Goal: Information Seeking & Learning: Find specific fact

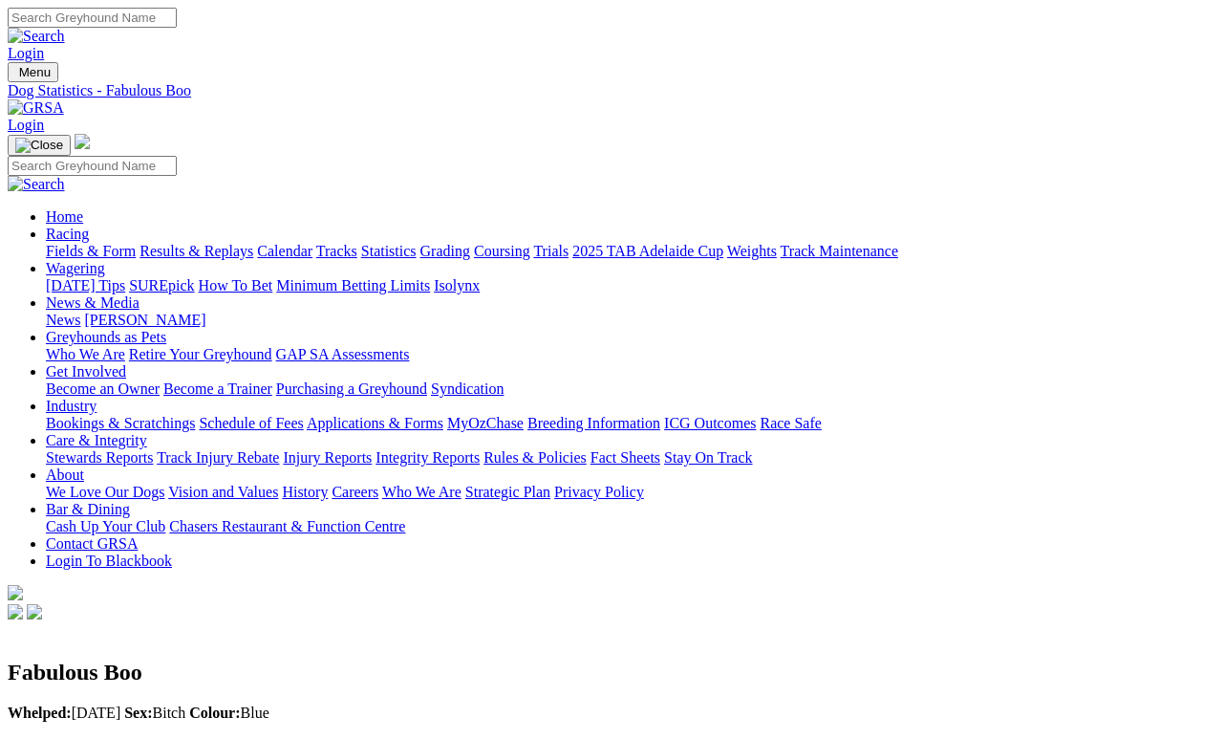
click at [417, 243] on link "Statistics" at bounding box center [388, 251] width 55 height 16
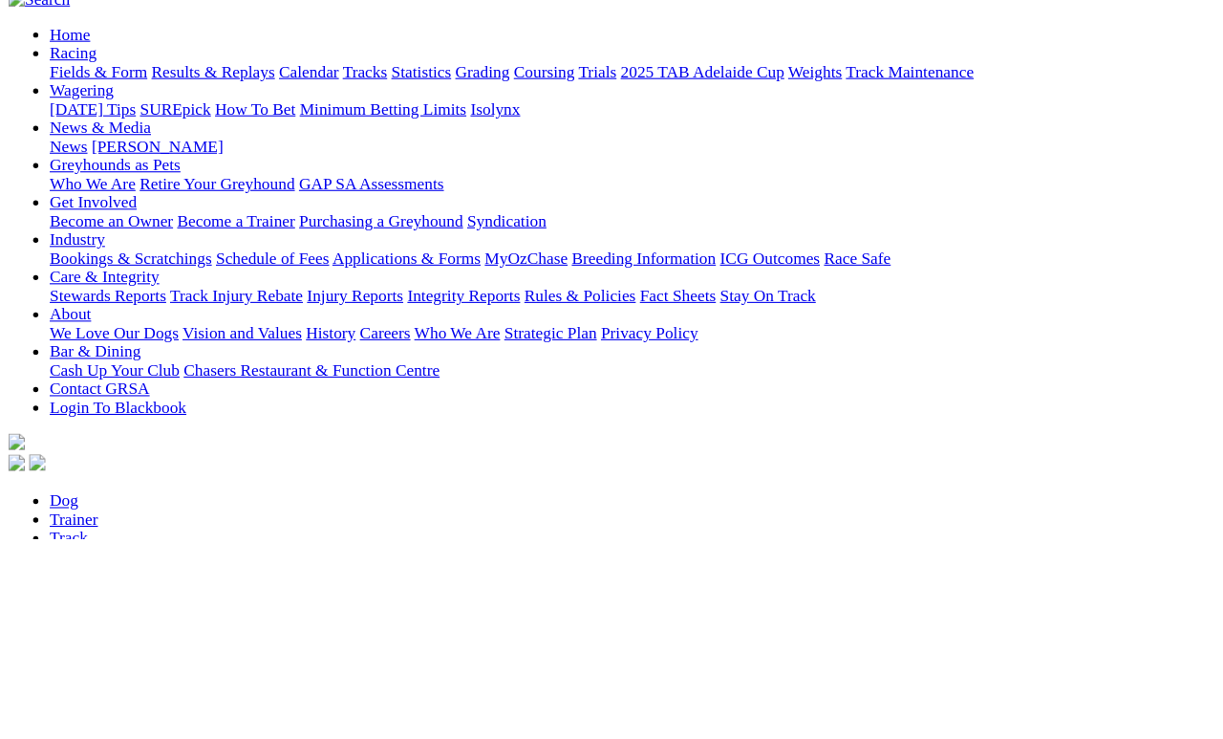
scroll to position [193, 0]
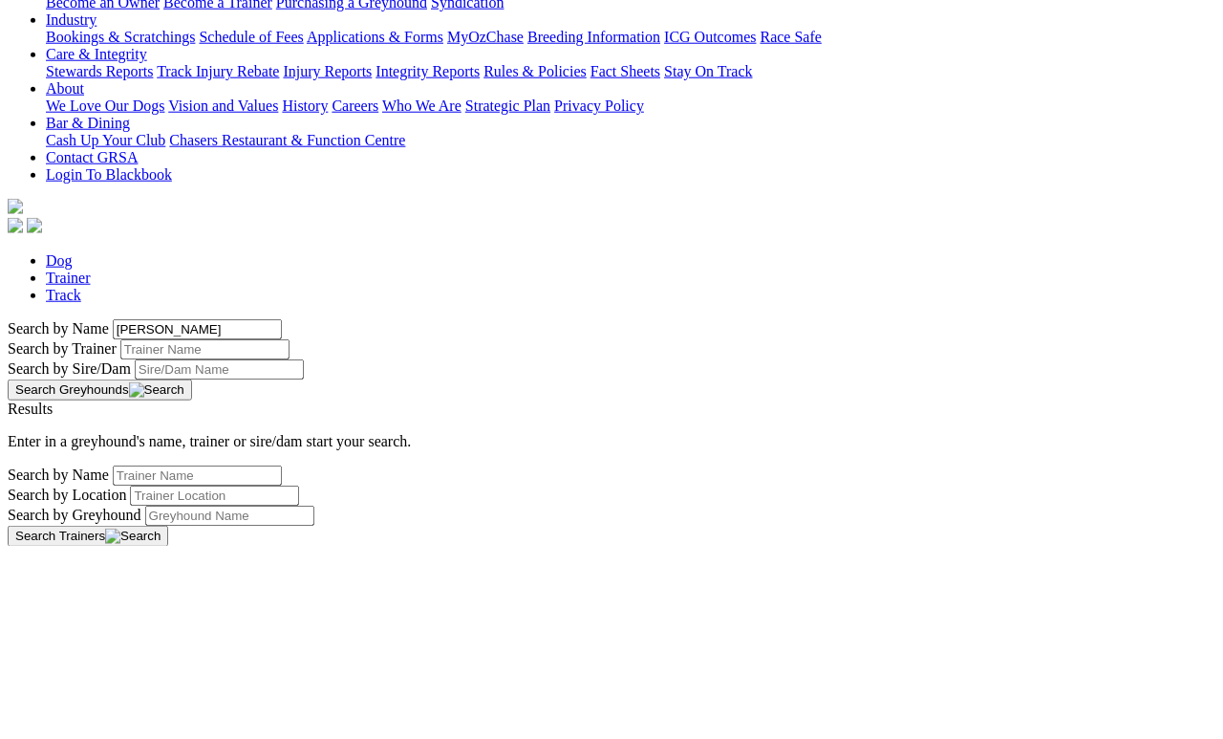
type input "Bernardo"
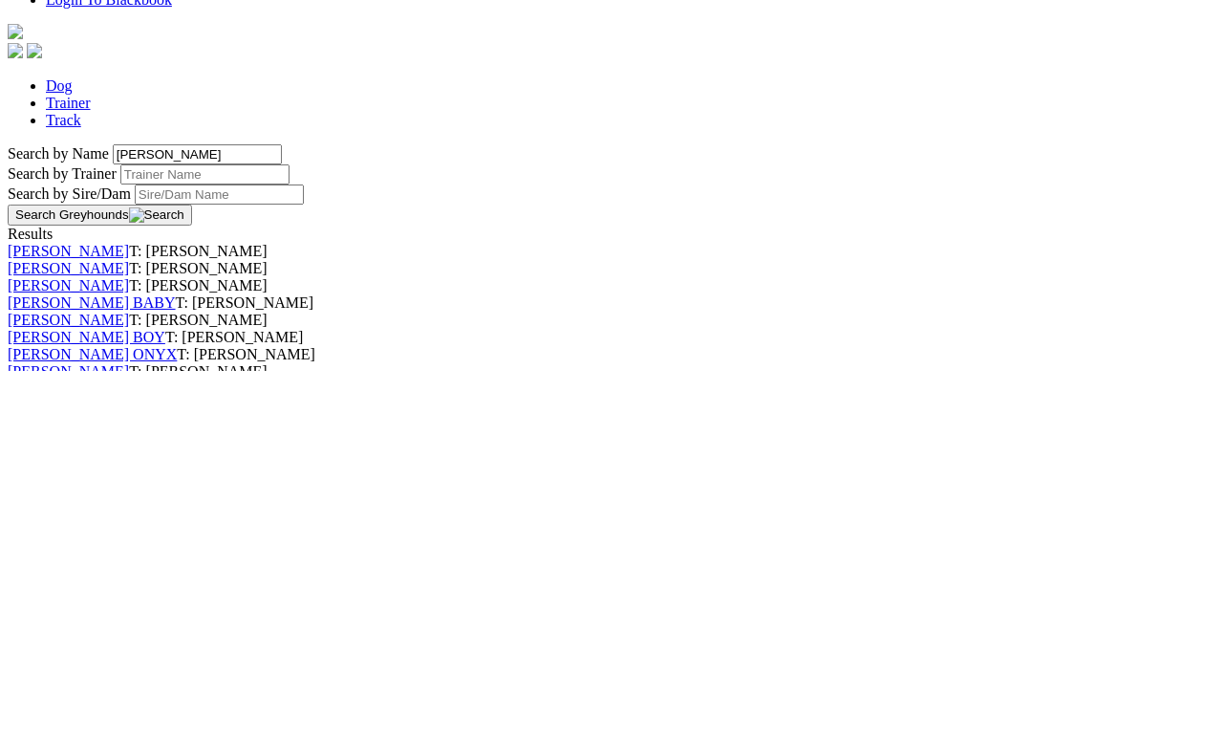
scroll to position [12, 0]
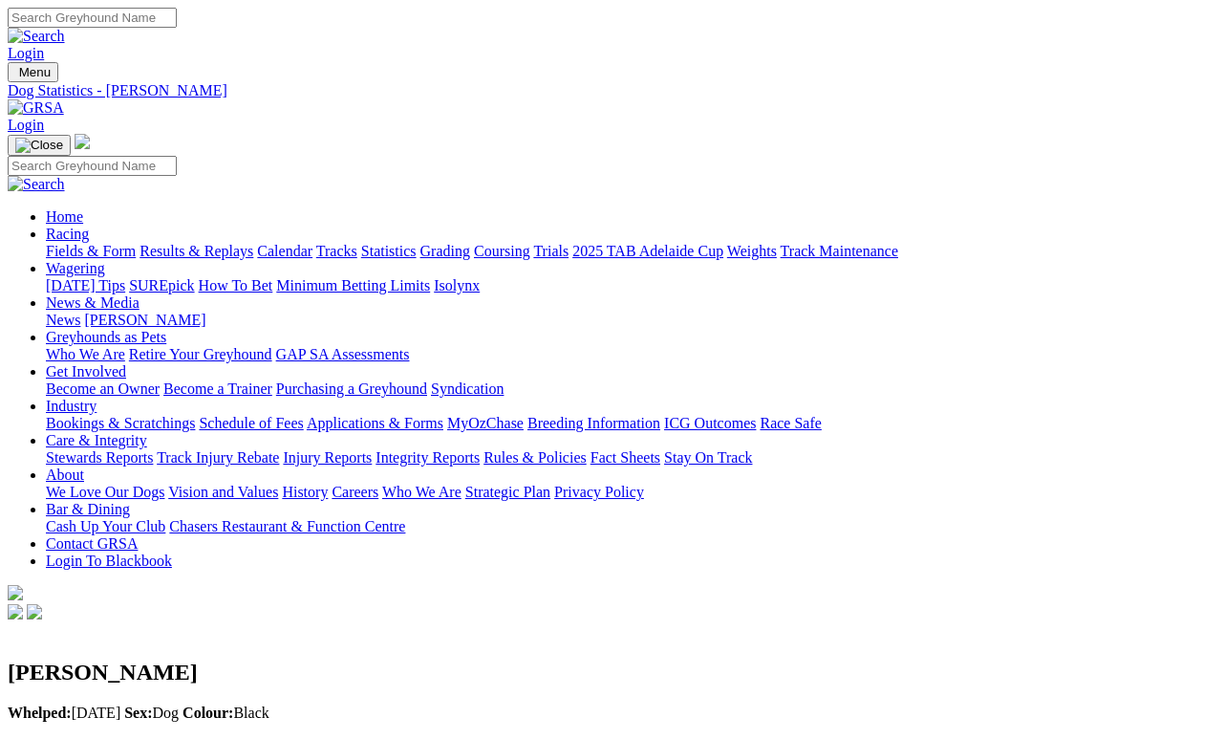
click at [417, 243] on link "Statistics" at bounding box center [388, 251] width 55 height 16
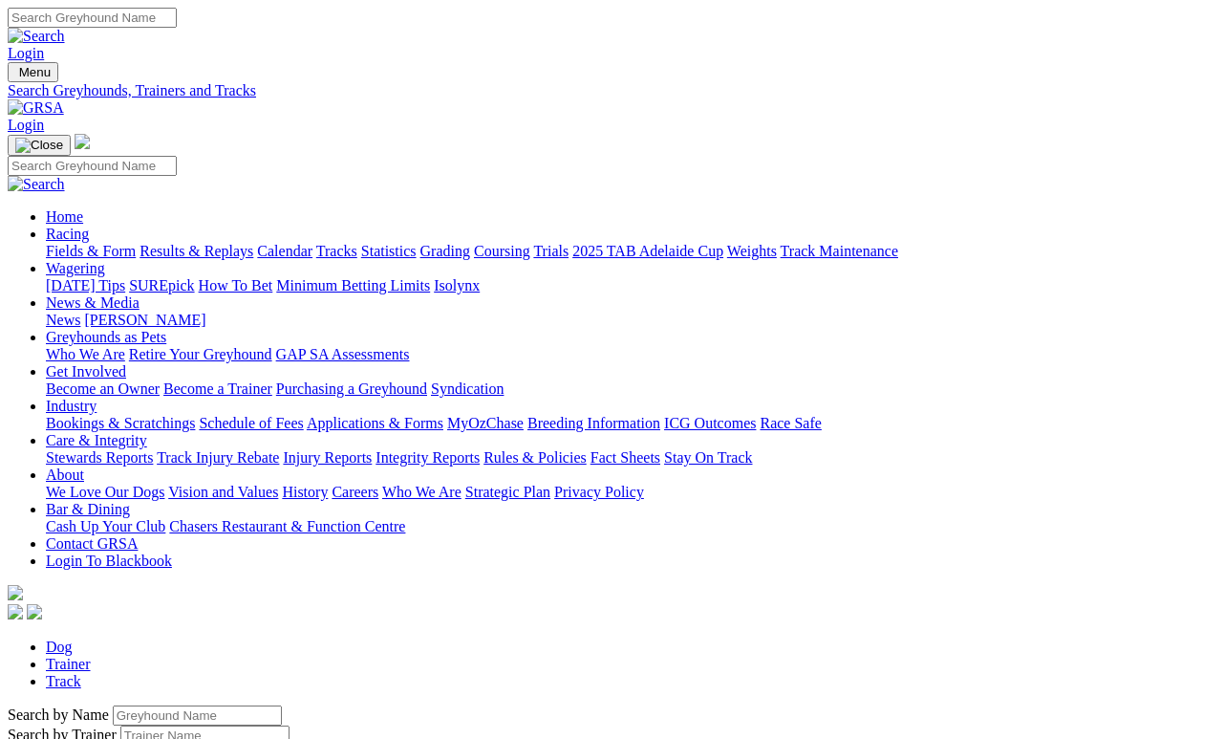
scroll to position [9, 0]
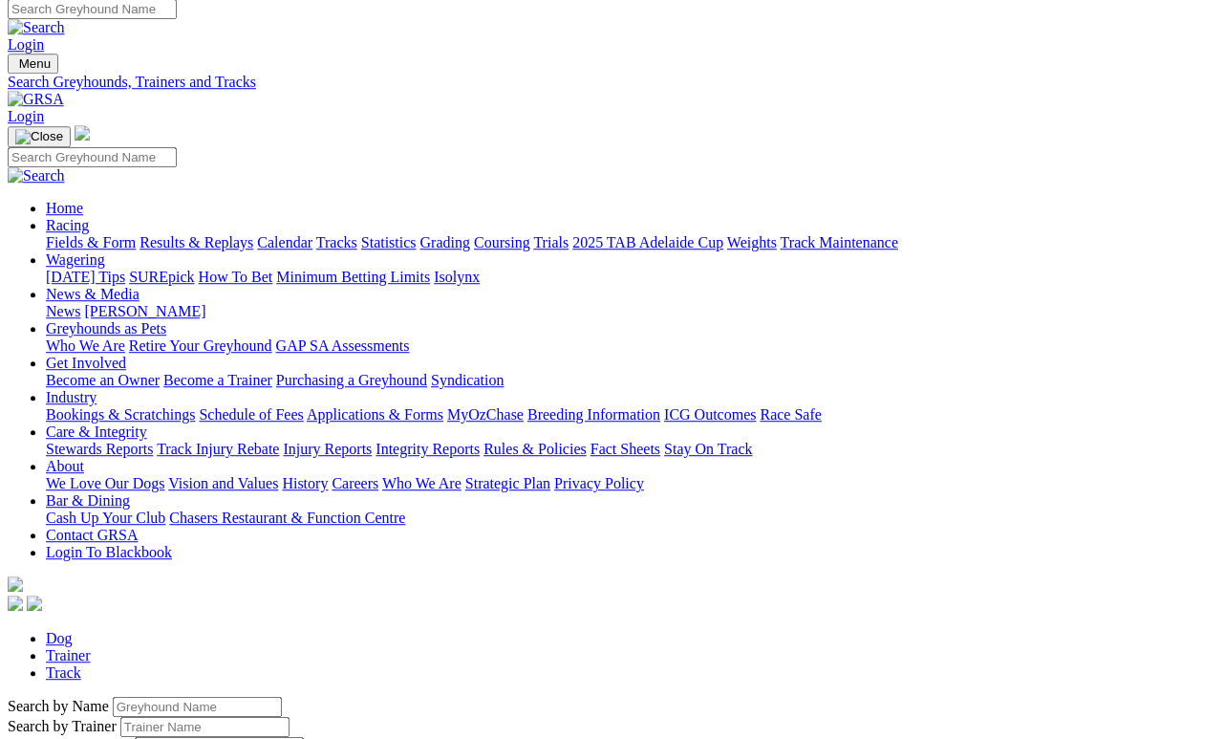
click at [116, 697] on input "Search by Greyhound name" at bounding box center [197, 707] width 169 height 20
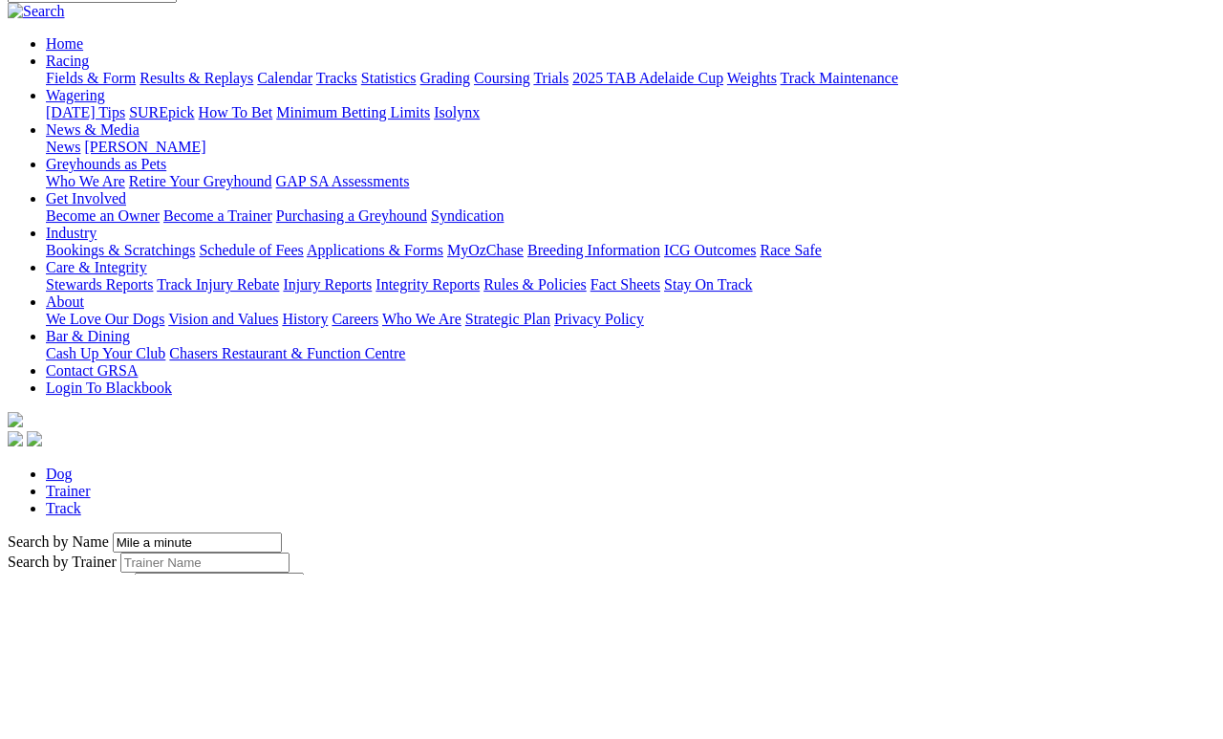
type input "Mile a minute"
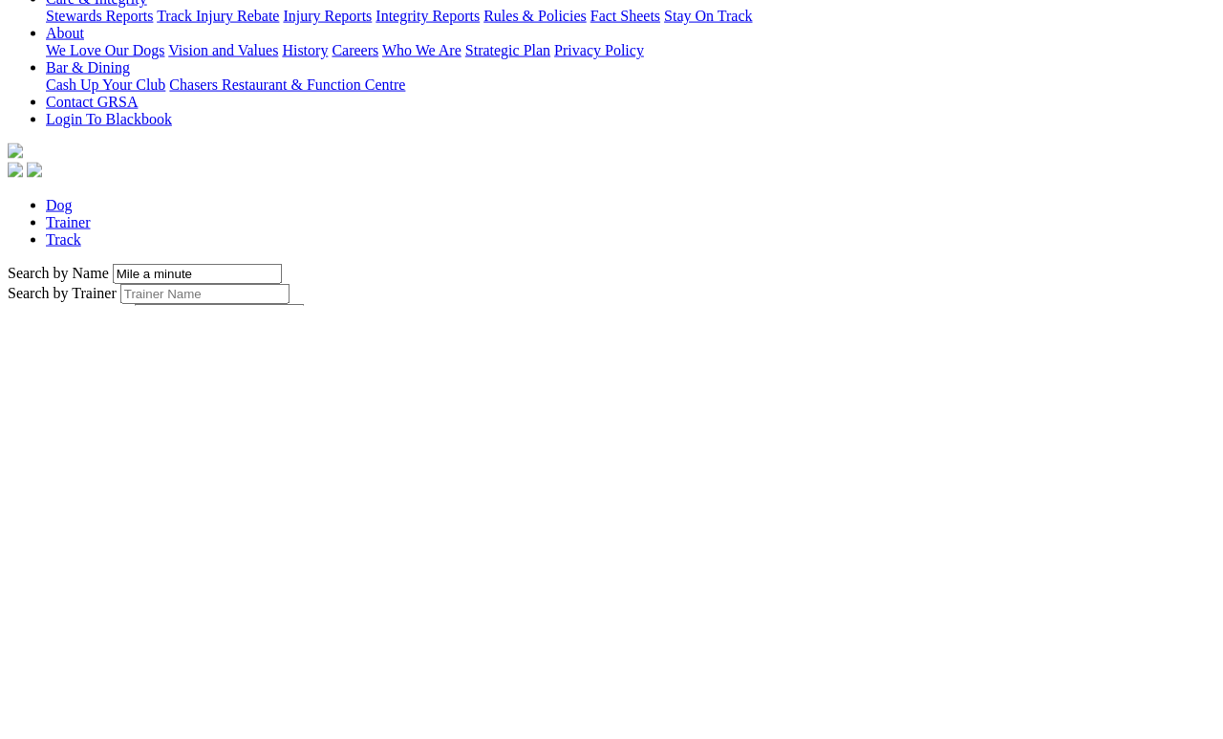
scroll to position [148, 0]
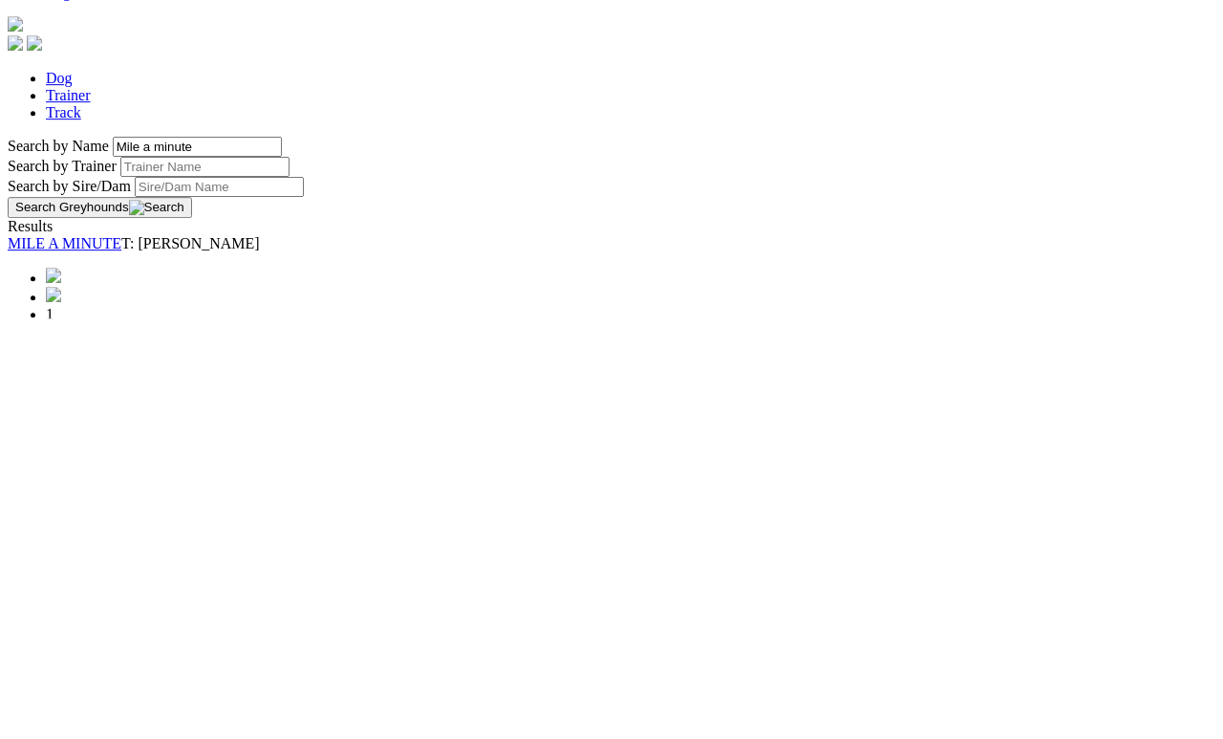
click at [121, 656] on link "MILE A MINUTE" at bounding box center [65, 664] width 114 height 16
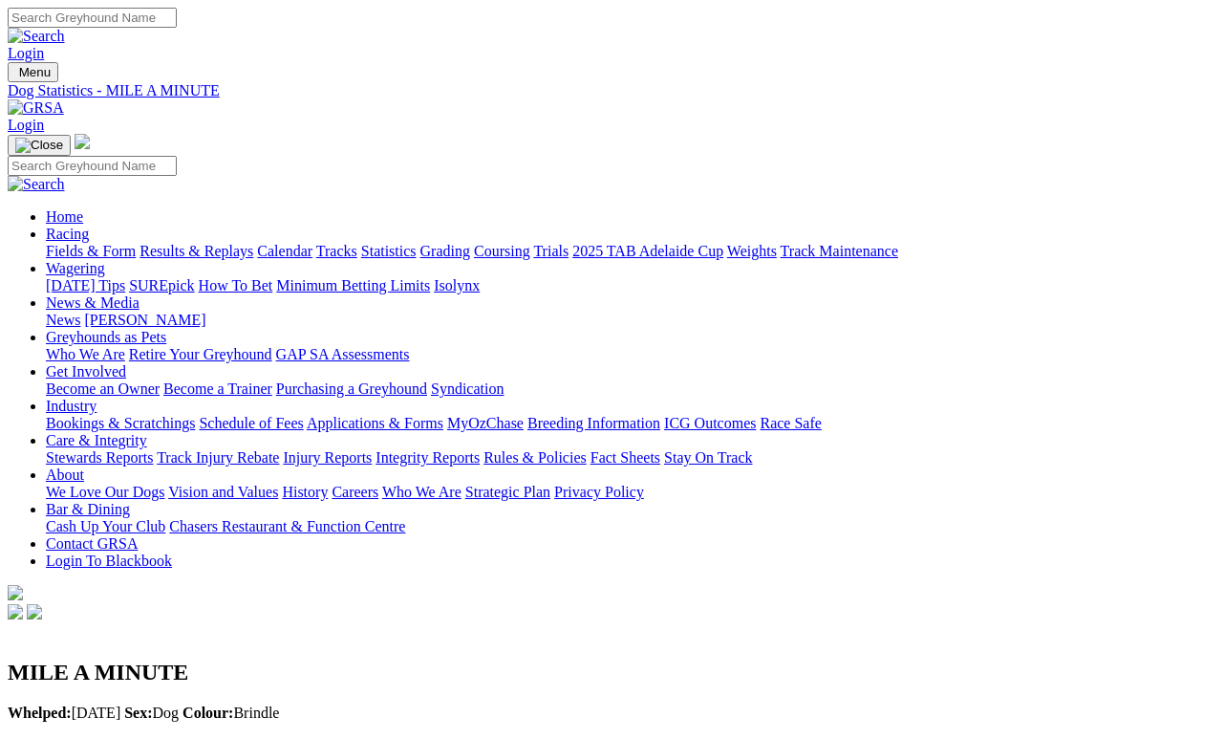
click at [417, 243] on link "Statistics" at bounding box center [388, 251] width 55 height 16
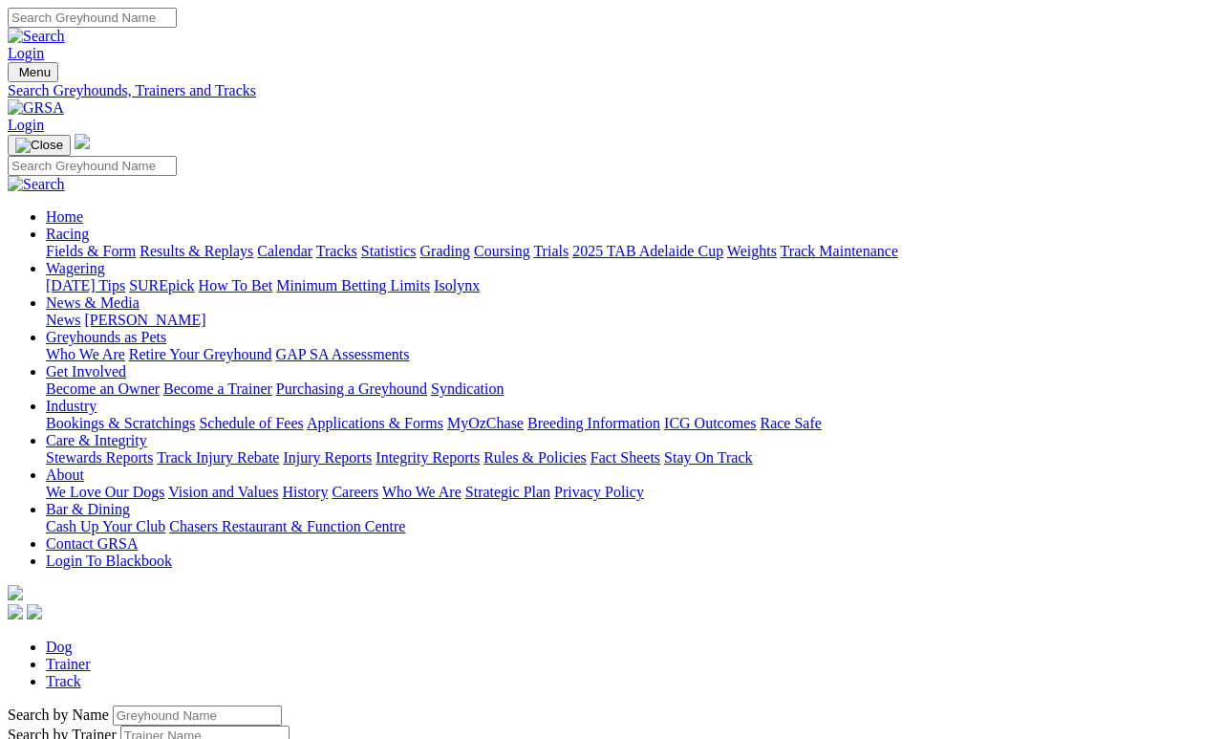
scroll to position [9, 0]
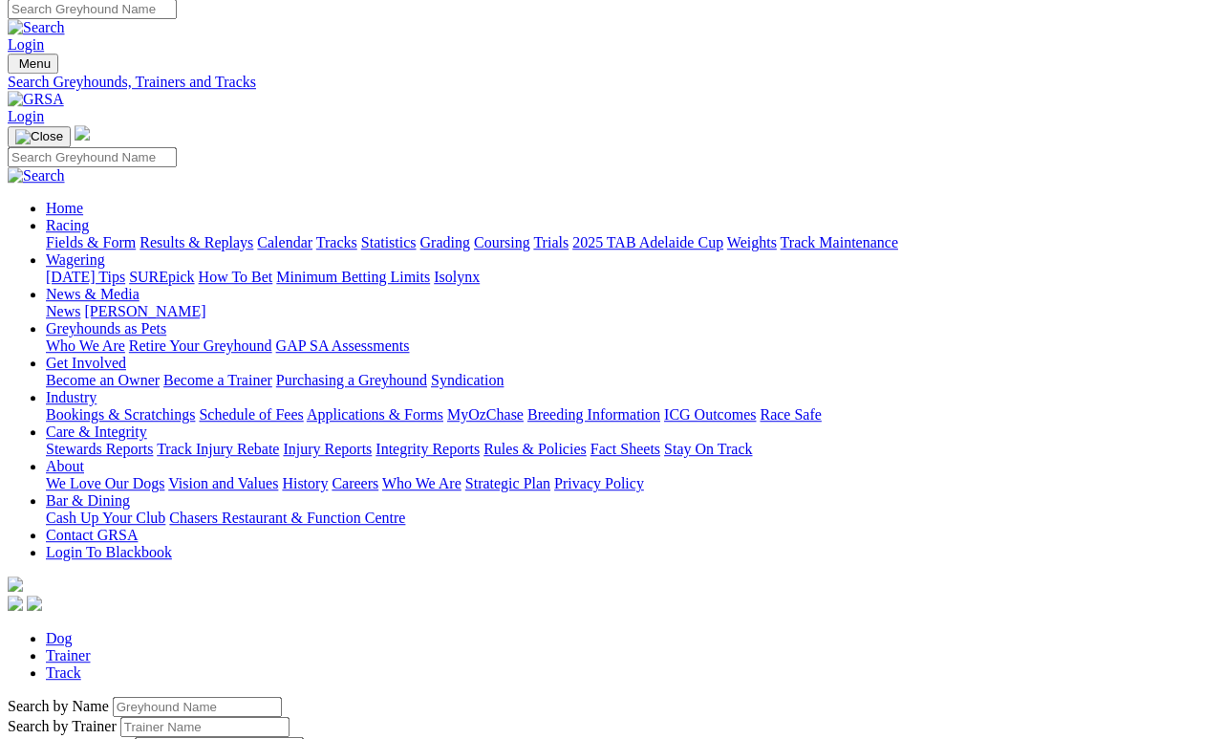
click at [133, 697] on input "Search by Greyhound name" at bounding box center [197, 707] width 169 height 20
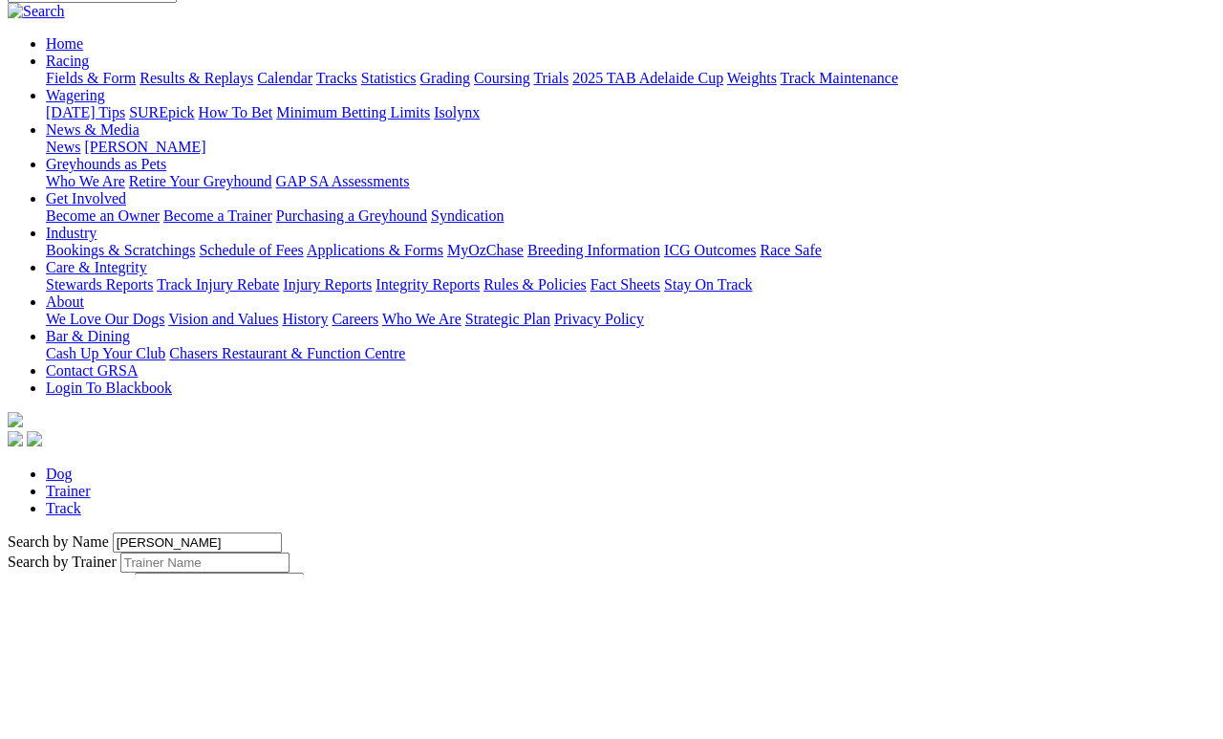
scroll to position [173, 0]
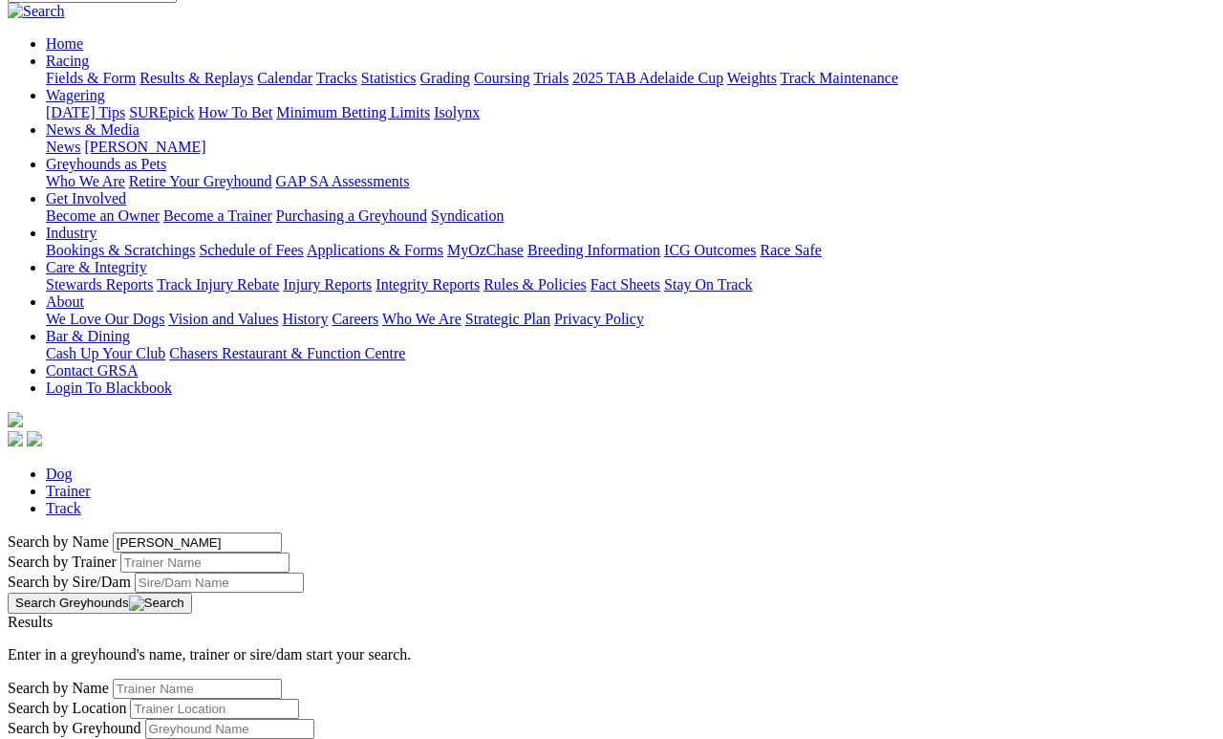
type input "[PERSON_NAME]"
click at [192, 593] on button "Search Greyhounds" at bounding box center [100, 603] width 184 height 21
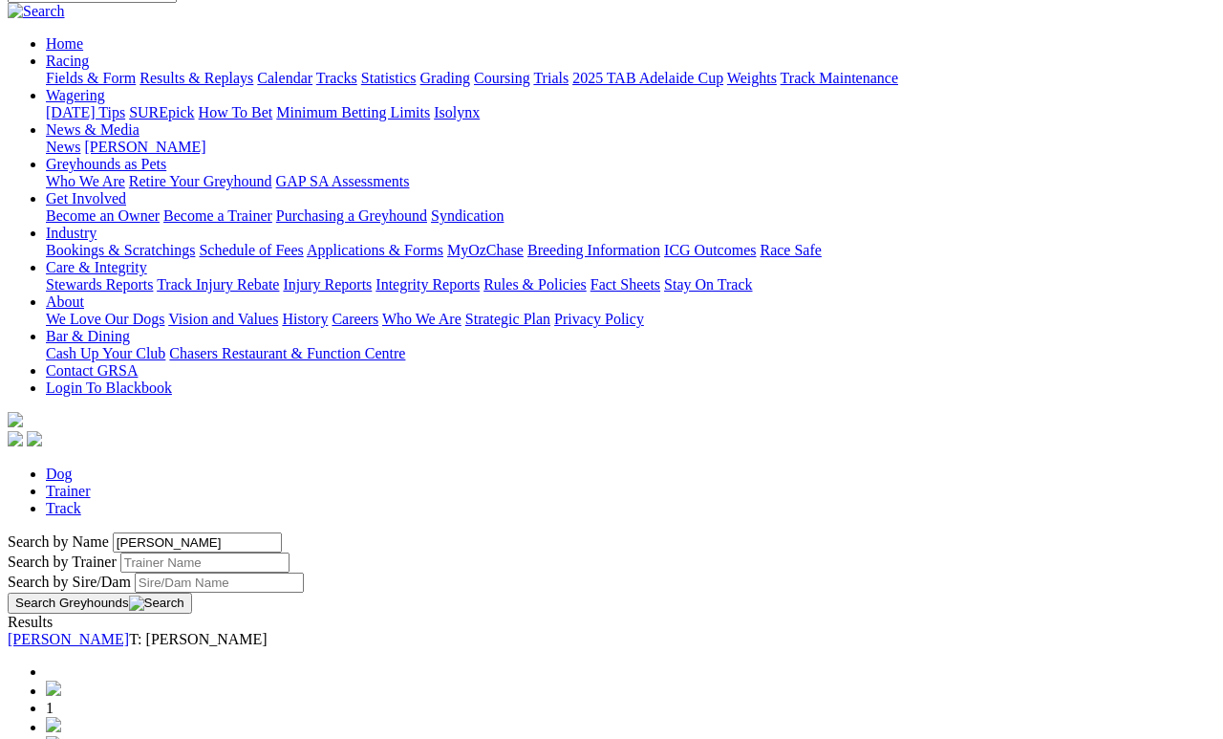
click at [129, 631] on link "[PERSON_NAME]" at bounding box center [68, 639] width 121 height 16
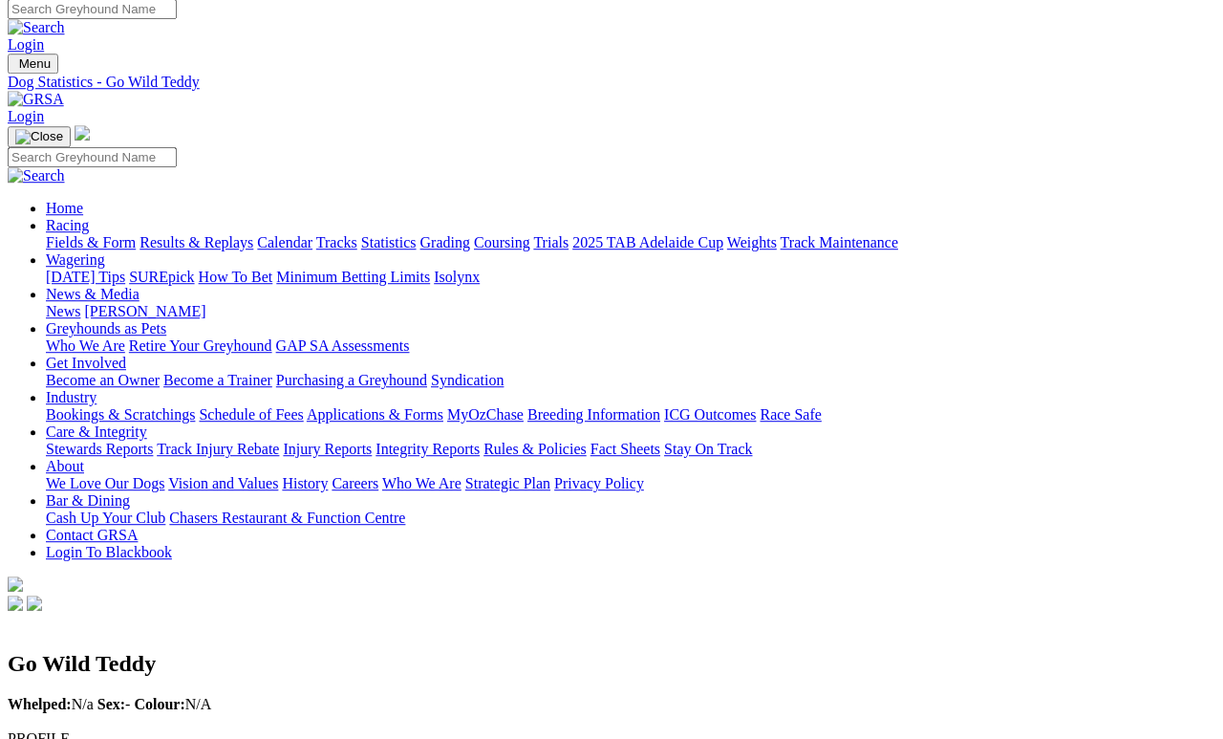
scroll to position [9, 0]
click at [85, 234] on link "Fields & Form" at bounding box center [91, 242] width 90 height 16
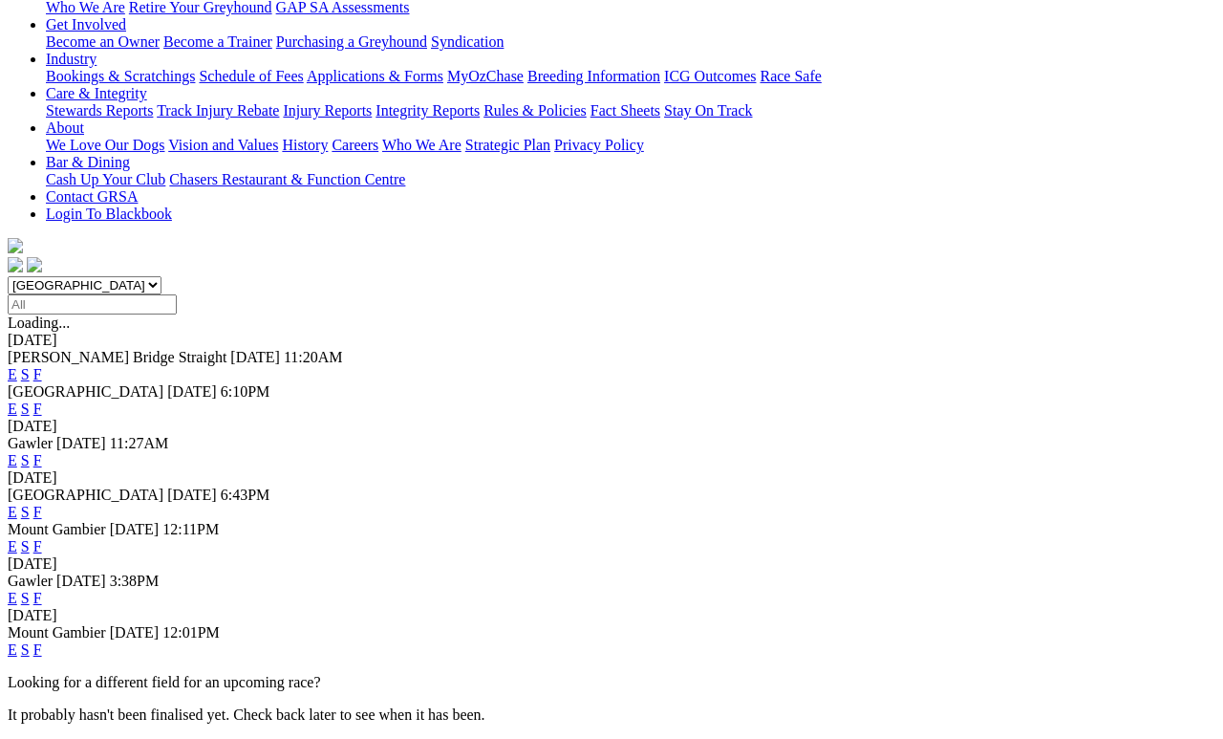
scroll to position [348, 0]
click at [42, 589] on link "F" at bounding box center [37, 597] width 9 height 16
